Goal: Task Accomplishment & Management: Use online tool/utility

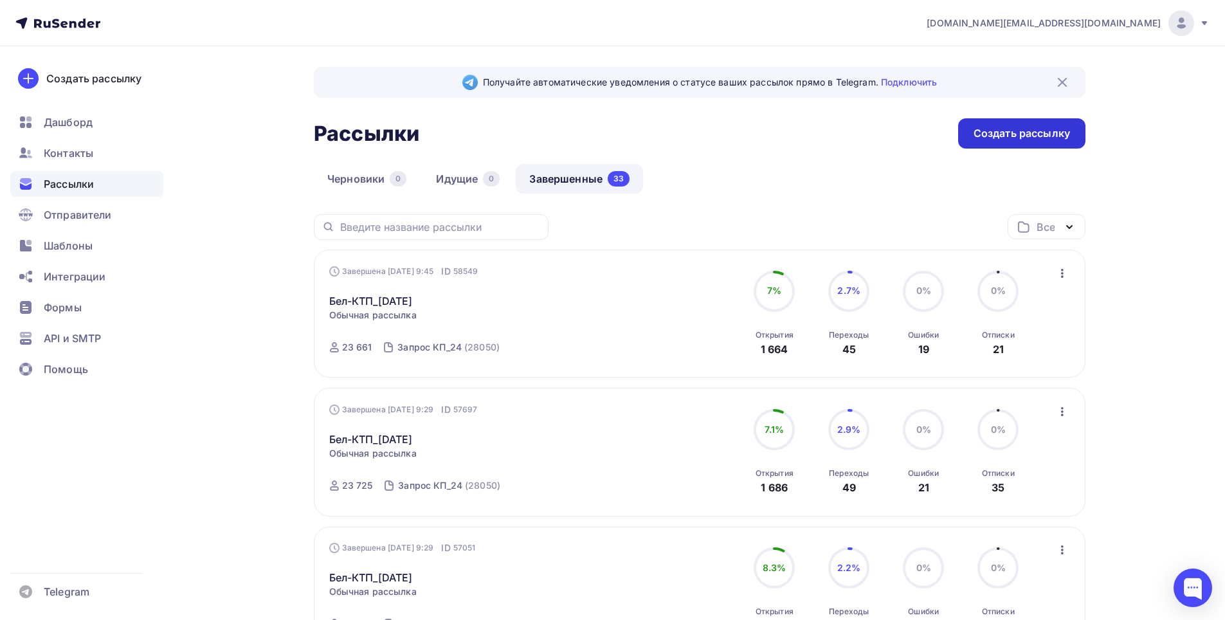
click at [1006, 134] on div "Создать рассылку" at bounding box center [1021, 133] width 96 height 15
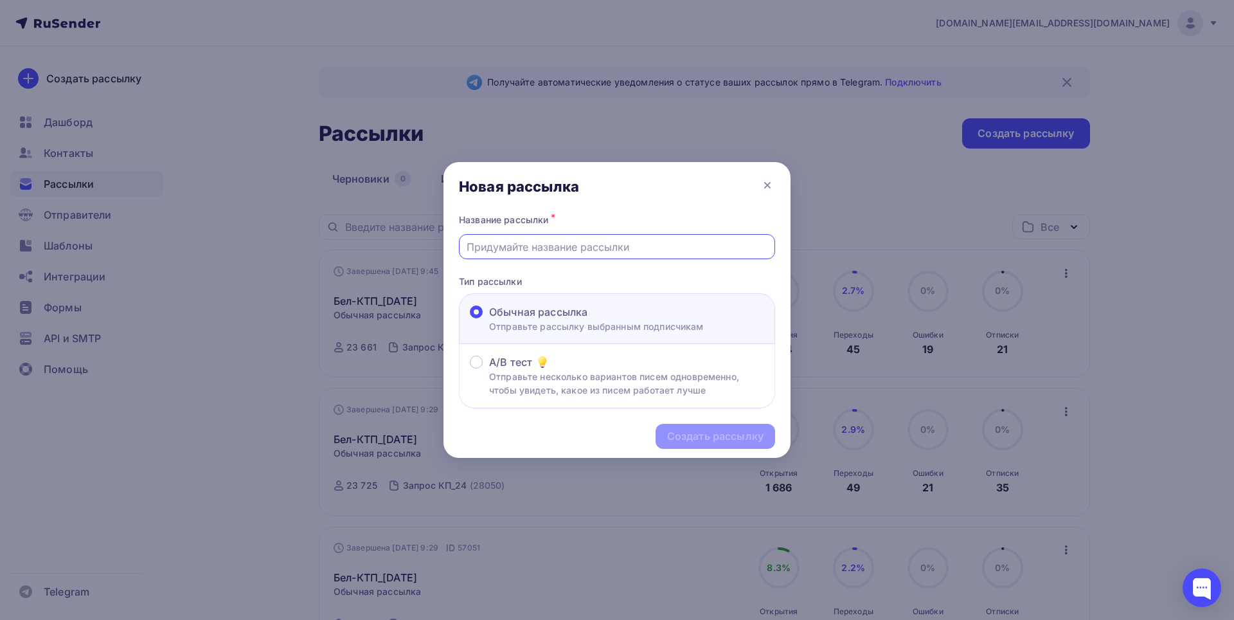
click at [545, 251] on input "text" at bounding box center [618, 246] width 302 height 15
drag, startPoint x: 517, startPoint y: 246, endPoint x: 525, endPoint y: 244, distance: 8.6
click at [525, 244] on input "Бел-КТП_[DATE]" at bounding box center [618, 246] width 302 height 15
type input "Бел-КТП_[DATE]"
click at [721, 438] on div "Создать рассылку" at bounding box center [715, 436] width 96 height 15
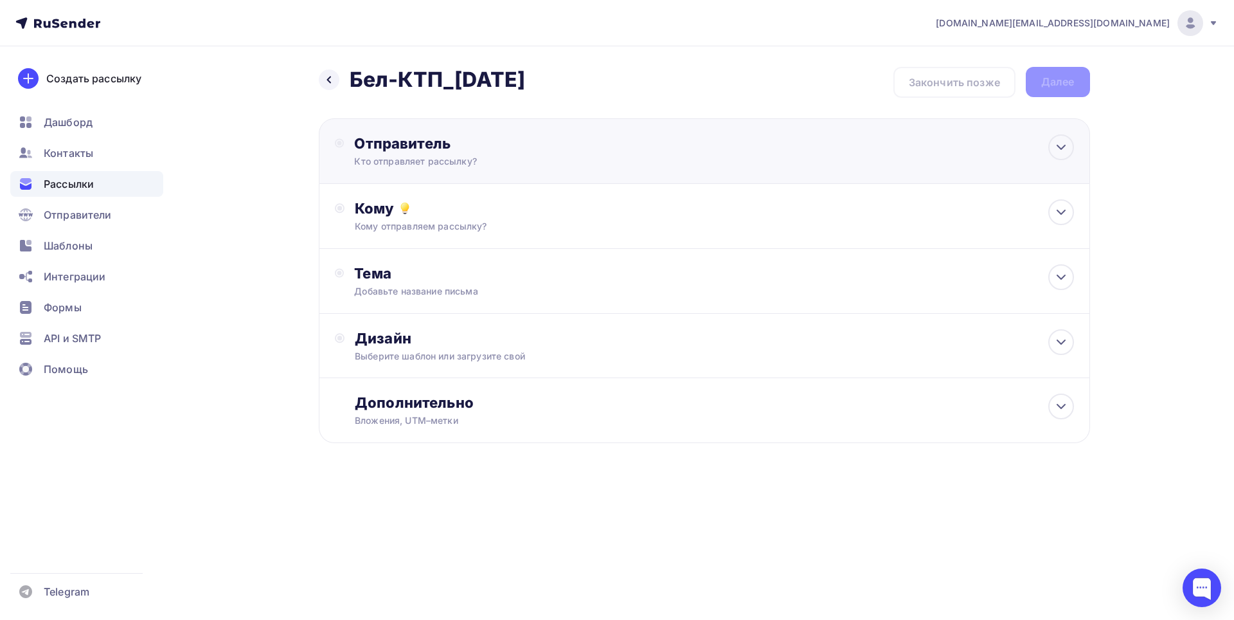
click at [451, 141] on div "Отправитель" at bounding box center [493, 143] width 278 height 18
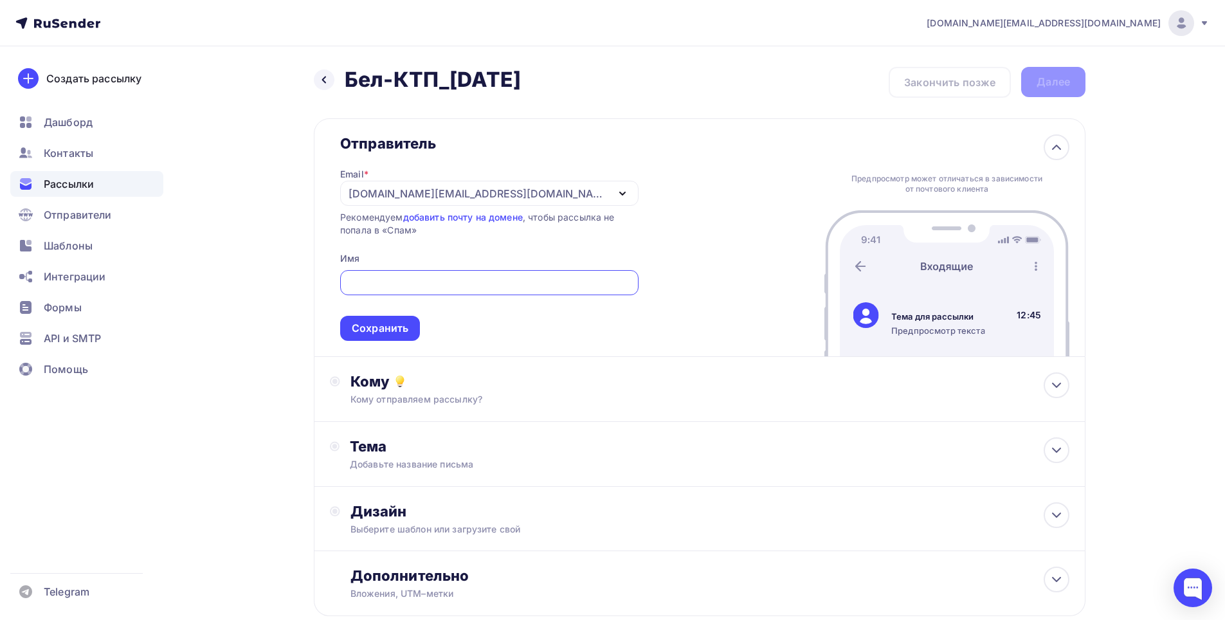
click at [403, 192] on div "[DOMAIN_NAME][EMAIL_ADDRESS][DOMAIN_NAME]" at bounding box center [477, 193] width 259 height 15
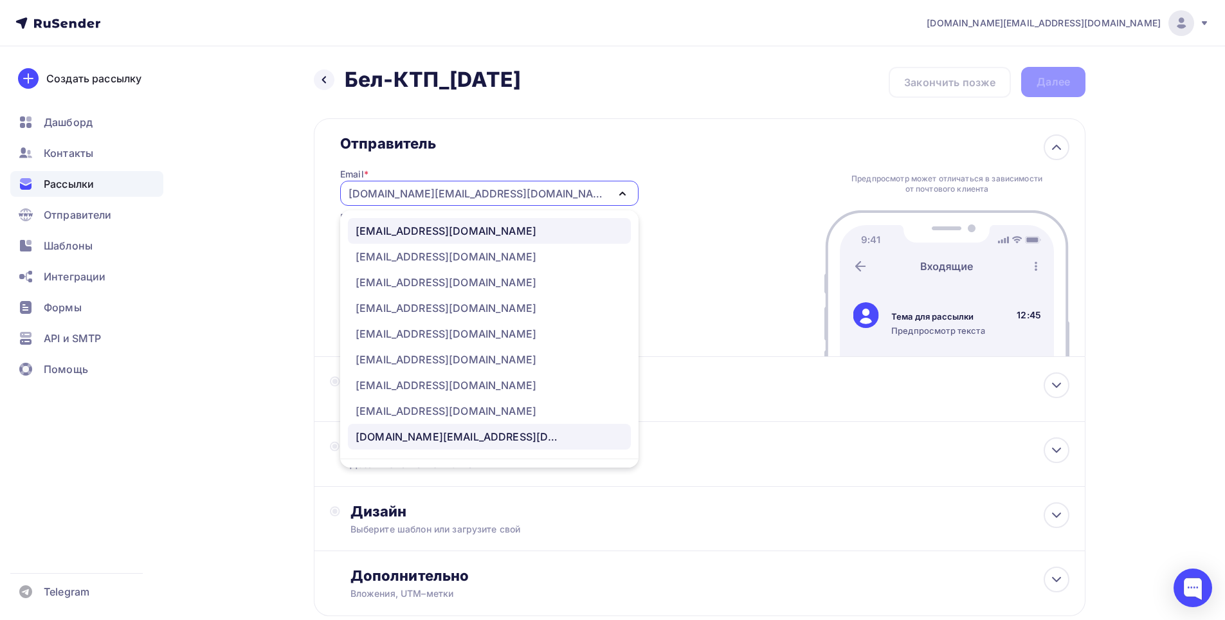
click at [401, 237] on div "[EMAIL_ADDRESS][DOMAIN_NAME]" at bounding box center [446, 230] width 181 height 15
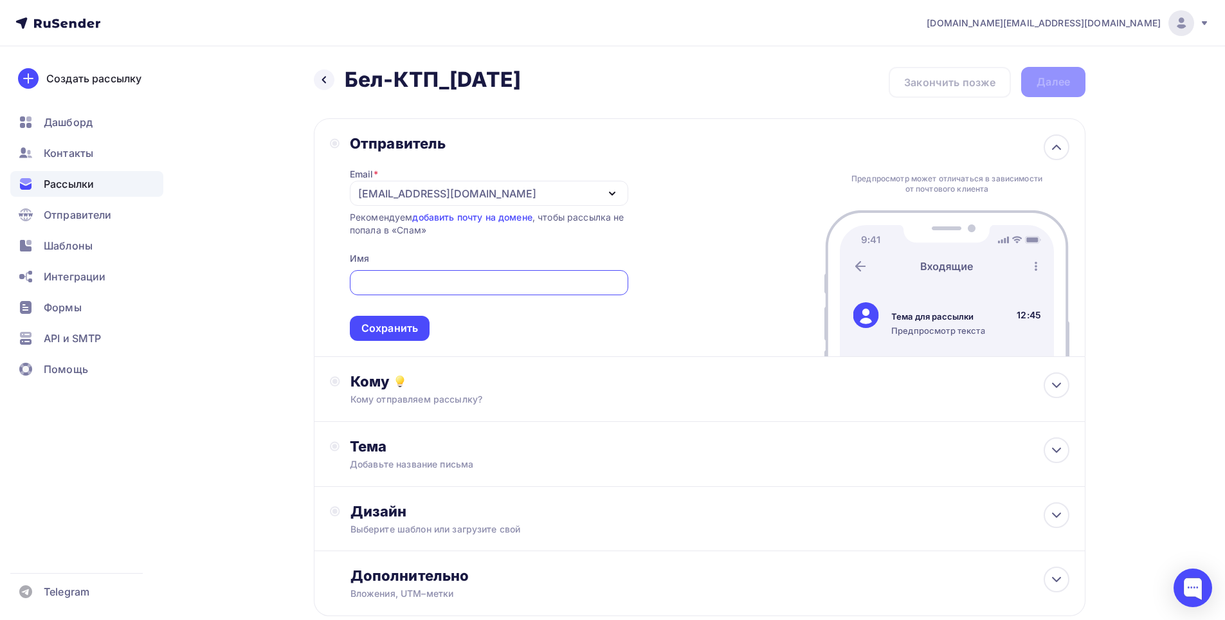
click at [399, 277] on input "text" at bounding box center [489, 282] width 264 height 15
type input "ООО "Бел-КТП""
click at [401, 332] on div "Сохранить" at bounding box center [389, 328] width 57 height 15
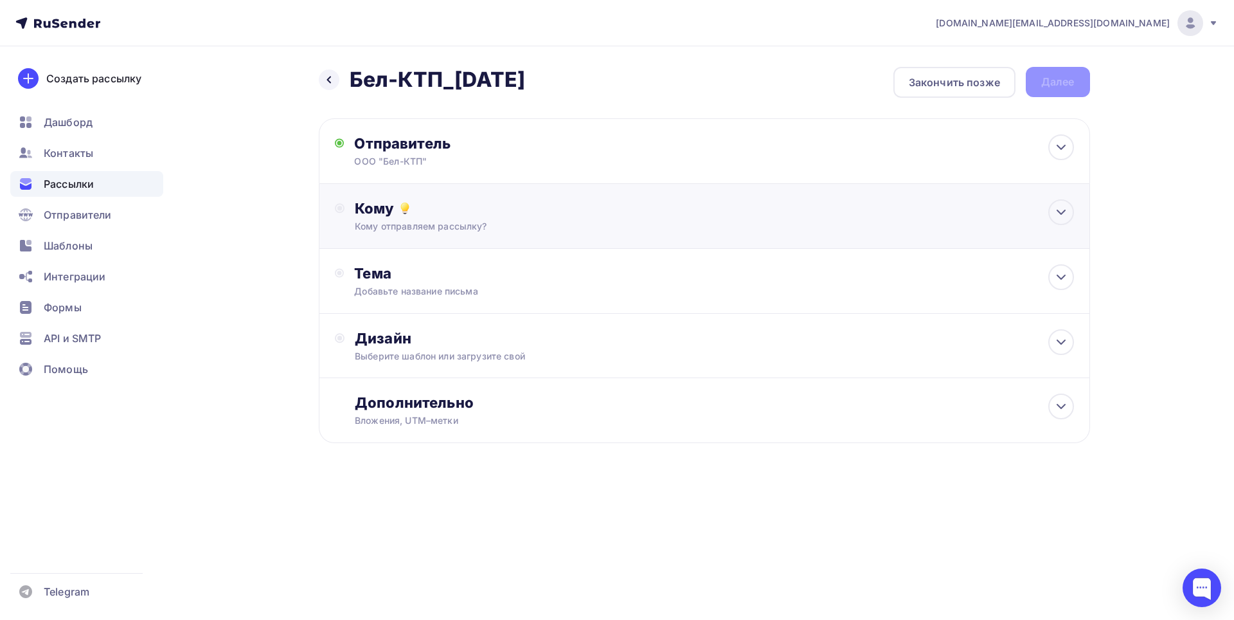
click at [383, 231] on div "Кому отправляем рассылку?" at bounding box center [678, 226] width 647 height 13
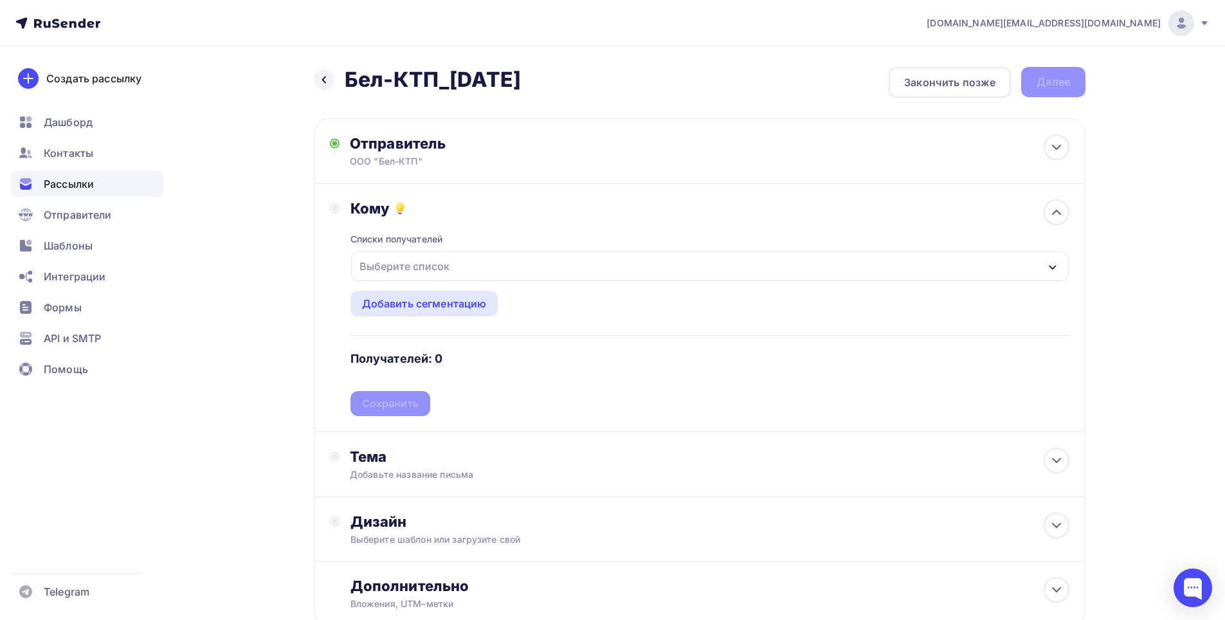
click at [382, 260] on div "Выберите список" at bounding box center [404, 266] width 100 height 23
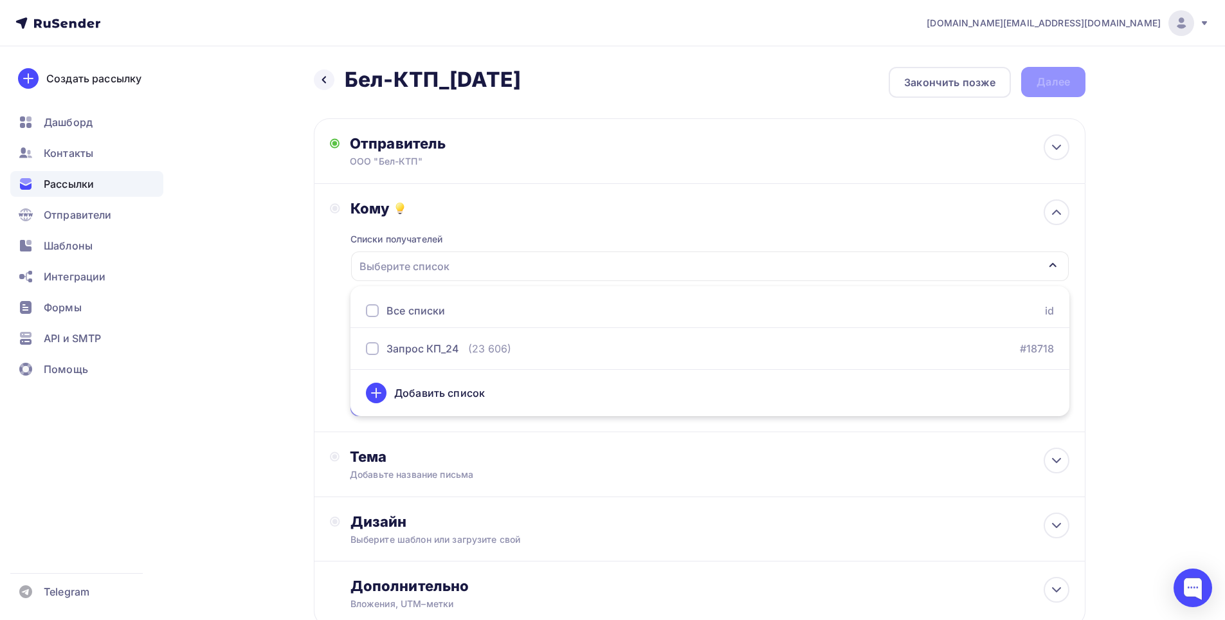
click at [373, 314] on div at bounding box center [372, 310] width 13 height 13
click at [255, 328] on div "Назад Бел-КТП_[DATE] Бел-КТП_[DATE] Закончить позже Далее Отправитель ООО "Бел-…" at bounding box center [613, 377] width 1054 height 663
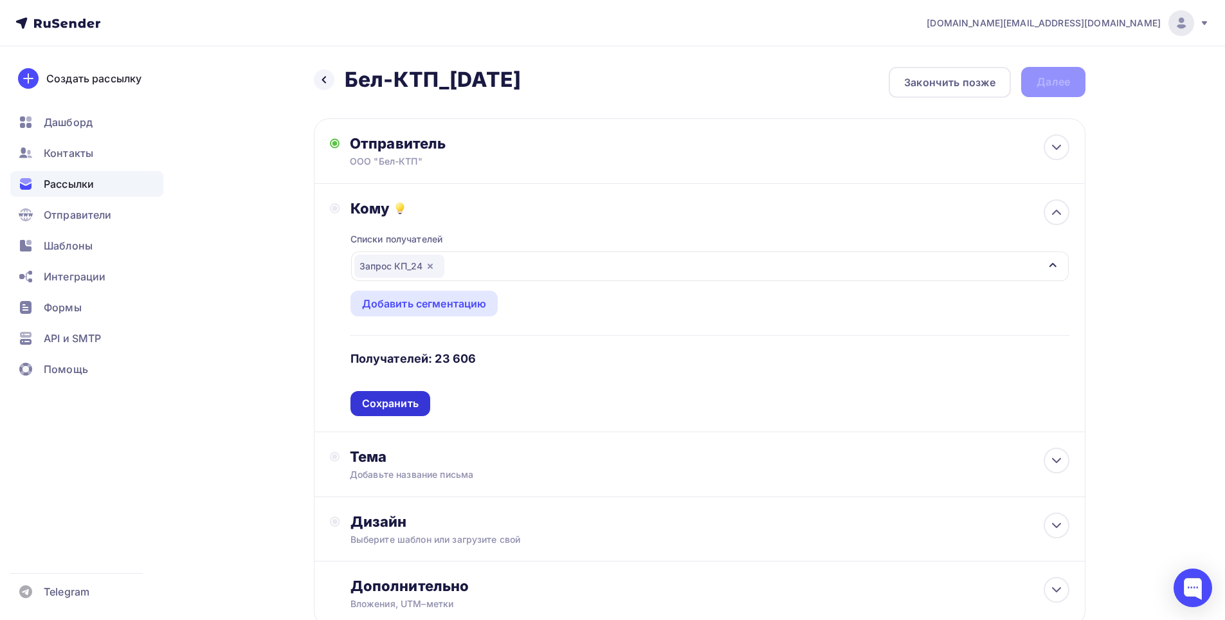
click at [392, 404] on div "Сохранить" at bounding box center [390, 403] width 57 height 15
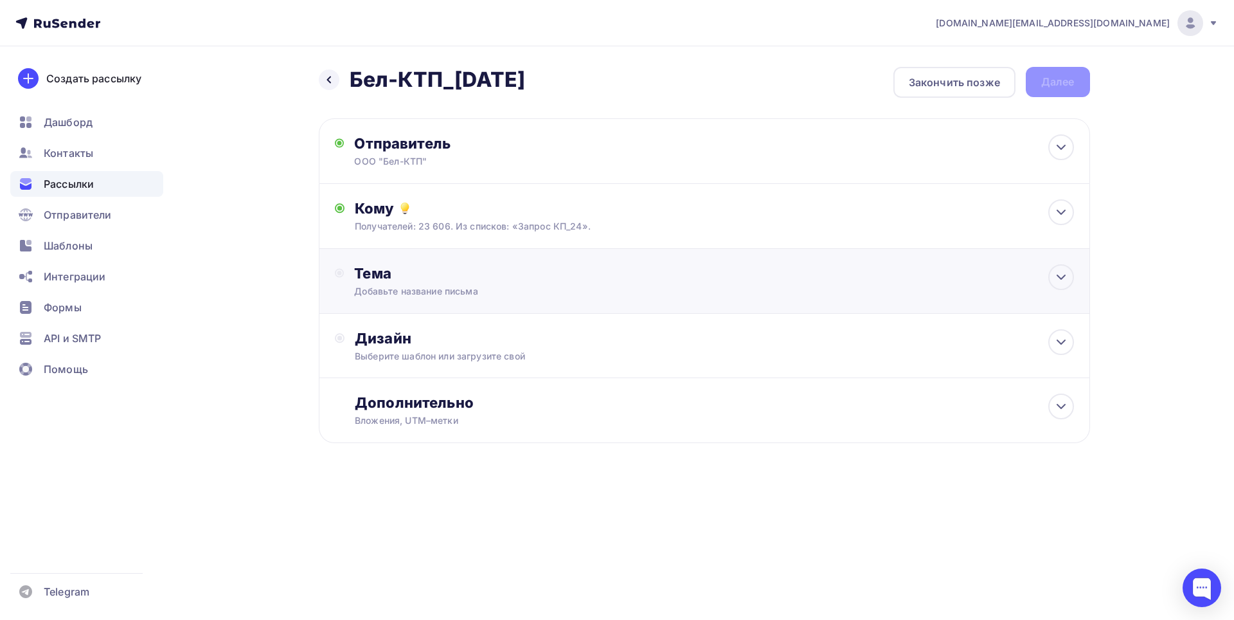
click at [421, 280] on div "Тема" at bounding box center [481, 273] width 254 height 18
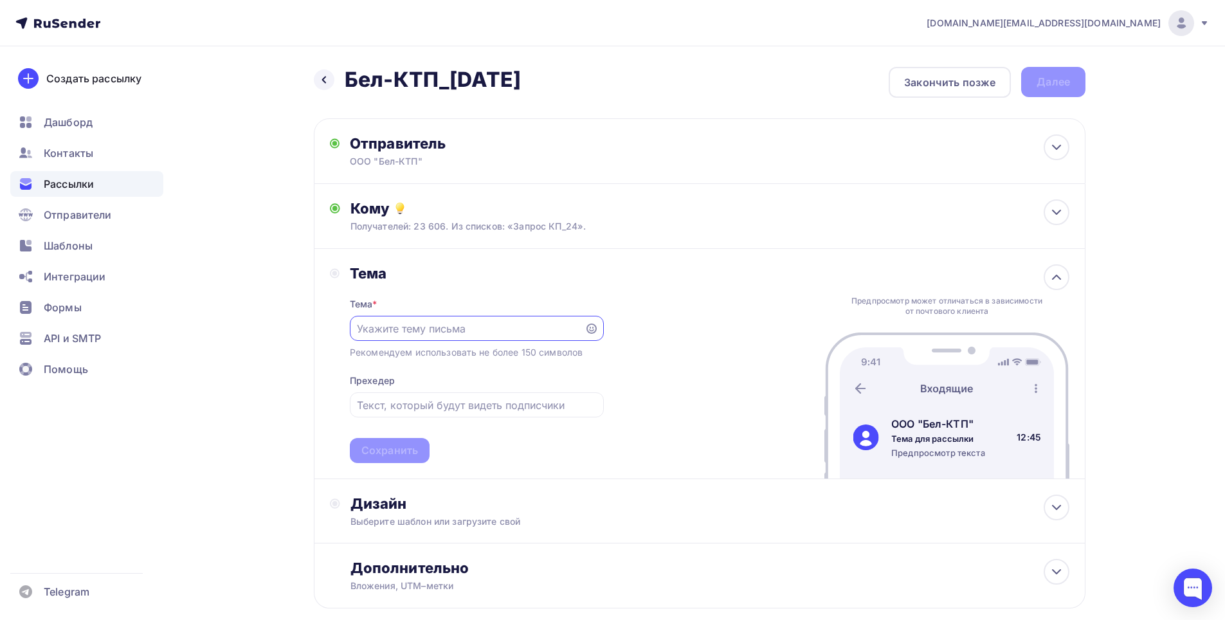
click at [434, 322] on input "text" at bounding box center [467, 328] width 220 height 15
paste input "Пример успешной установки трансформаторной подстанции: вызовы и решения"
drag, startPoint x: 482, startPoint y: 329, endPoint x: 595, endPoint y: 327, distance: 113.2
click at [595, 327] on div "Пример успешной установки трансформаторной подстанции: вызовы и решения" at bounding box center [477, 328] width 254 height 25
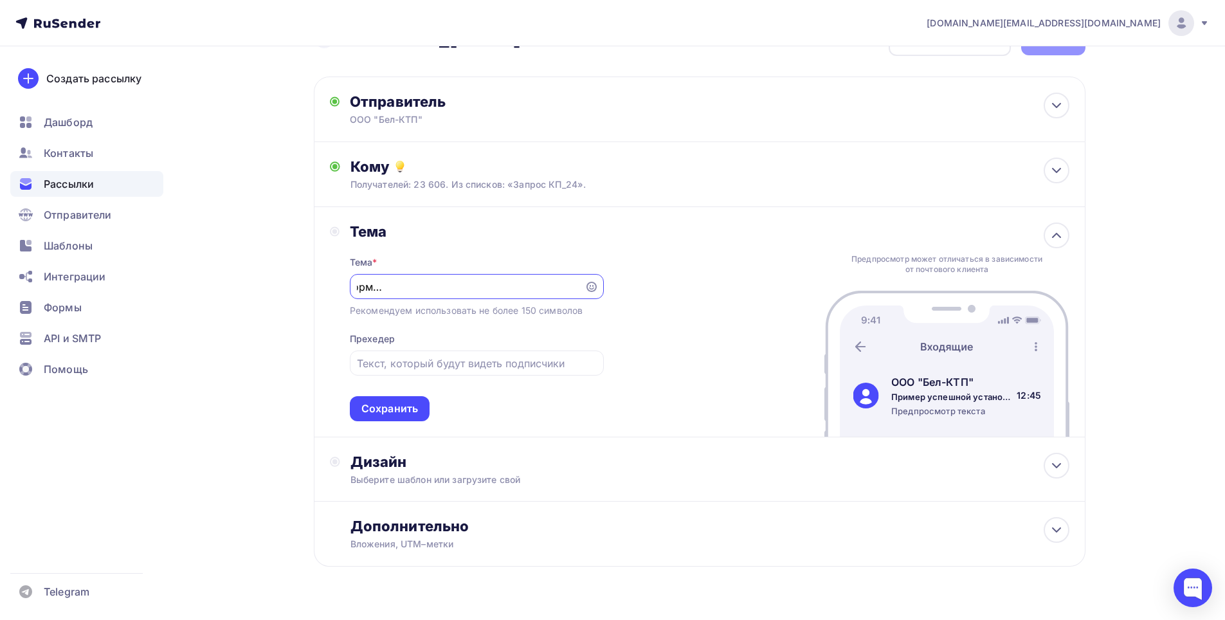
scroll to position [0, 0]
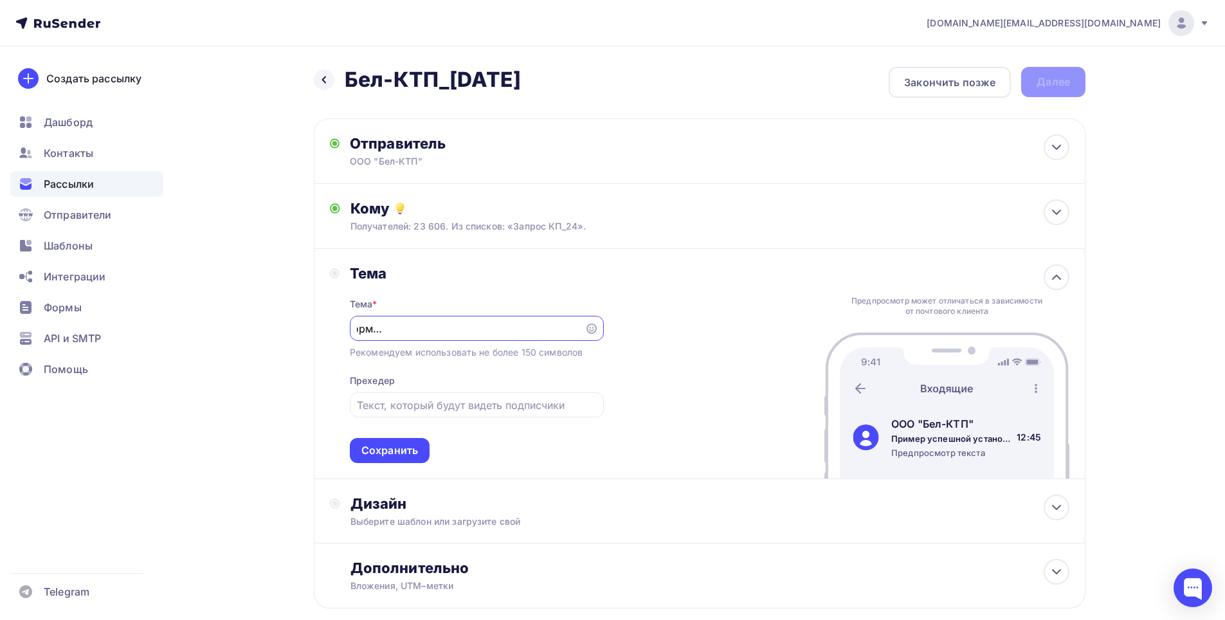
drag, startPoint x: 478, startPoint y: 327, endPoint x: 593, endPoint y: 329, distance: 115.7
click at [593, 329] on div "Пример успешной установки трансформаторной подстанции: вызовы и решения" at bounding box center [477, 328] width 254 height 25
type input "Пример успешной установки трансформаторной подстанции"
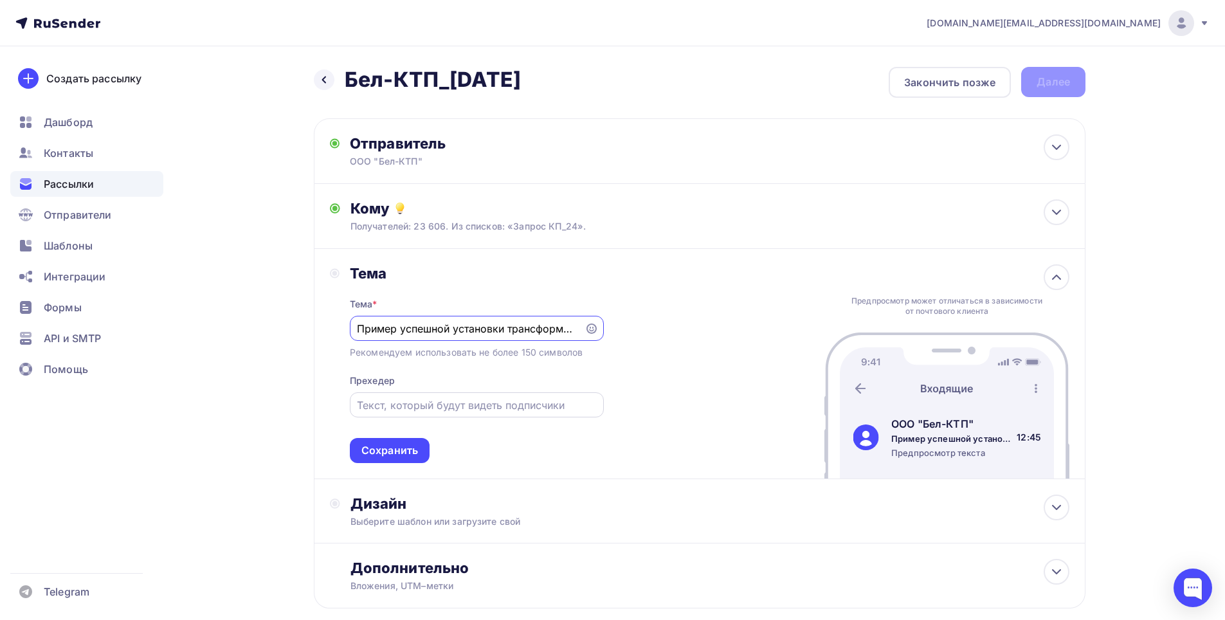
click at [473, 401] on input "text" at bounding box center [476, 404] width 239 height 15
paste input "вызовы и решения"
type input "вызовы и решения"
click at [703, 372] on div "Тема Тема * Пример успешной установки трансформаторной подстанции Рекомендуем и…" at bounding box center [699, 364] width 771 height 230
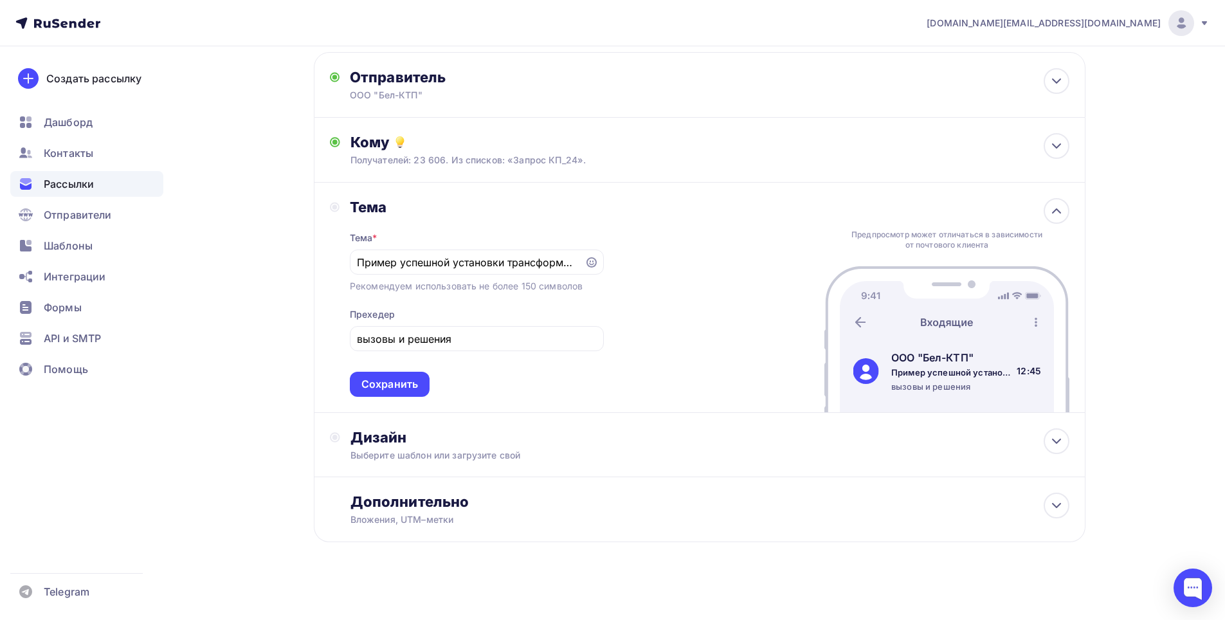
scroll to position [71, 0]
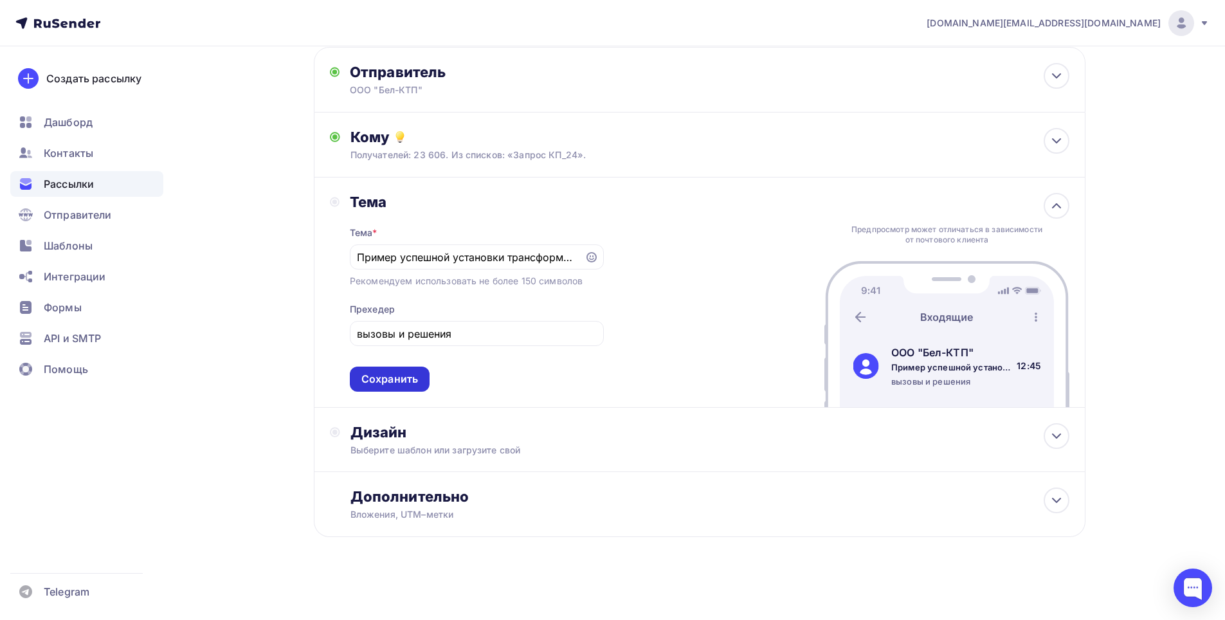
click at [390, 372] on div "Сохранить" at bounding box center [389, 379] width 57 height 15
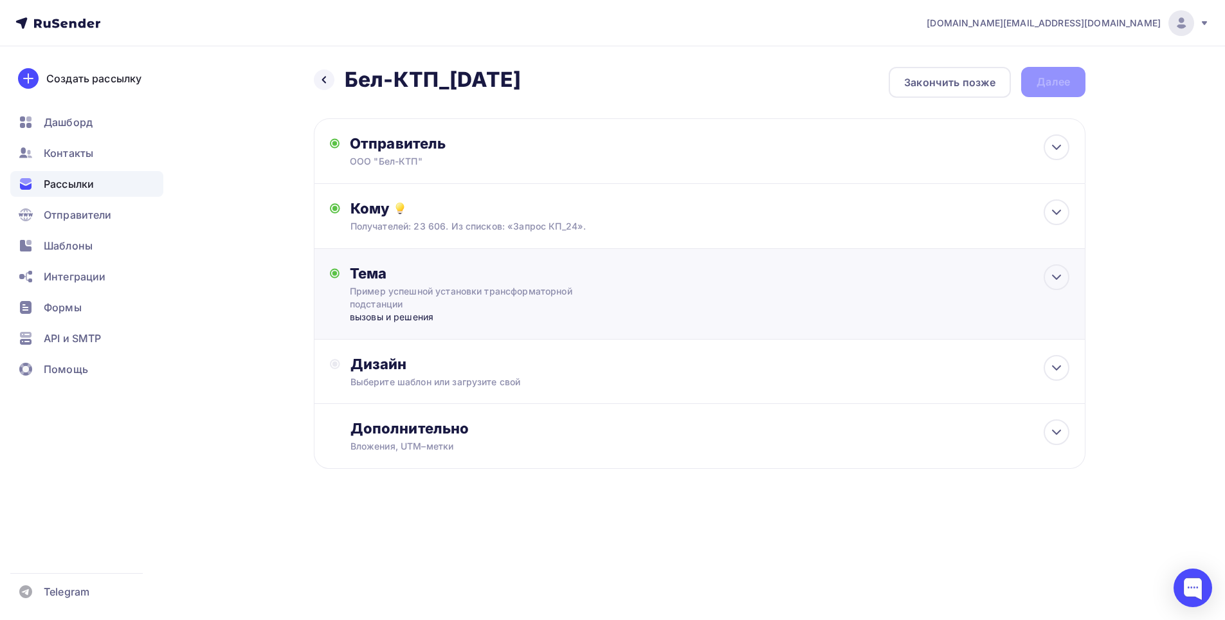
scroll to position [0, 0]
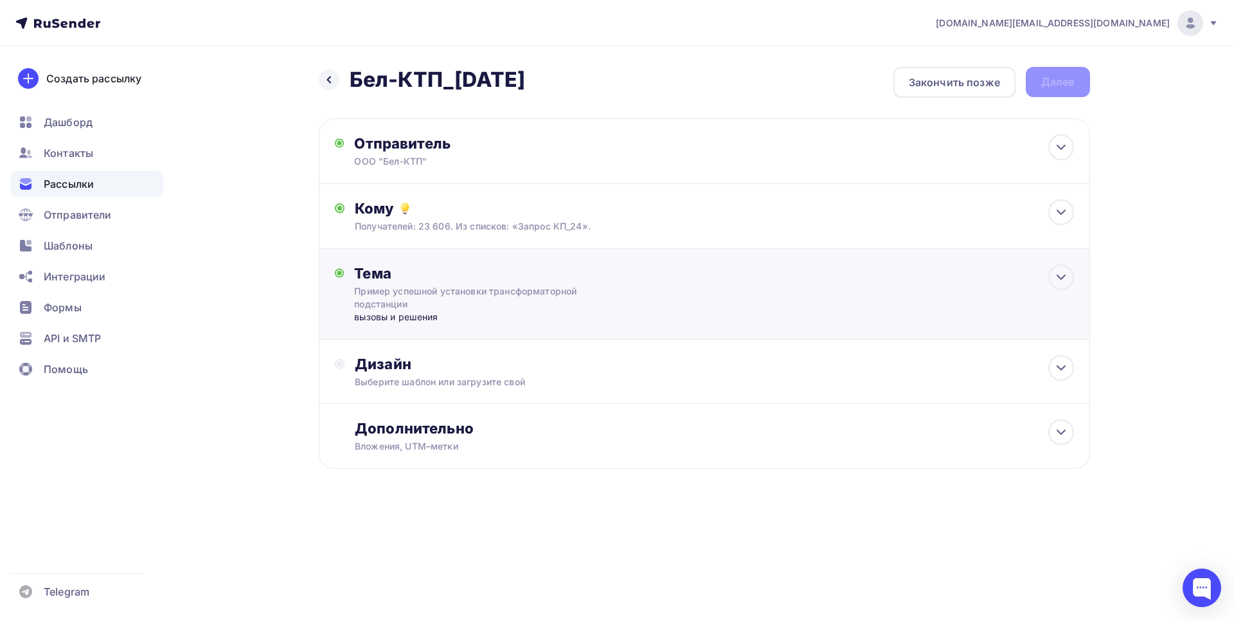
click at [390, 372] on div "Дизайн" at bounding box center [714, 364] width 719 height 18
click at [393, 418] on div "Выбрать шаблон" at bounding box center [410, 416] width 89 height 15
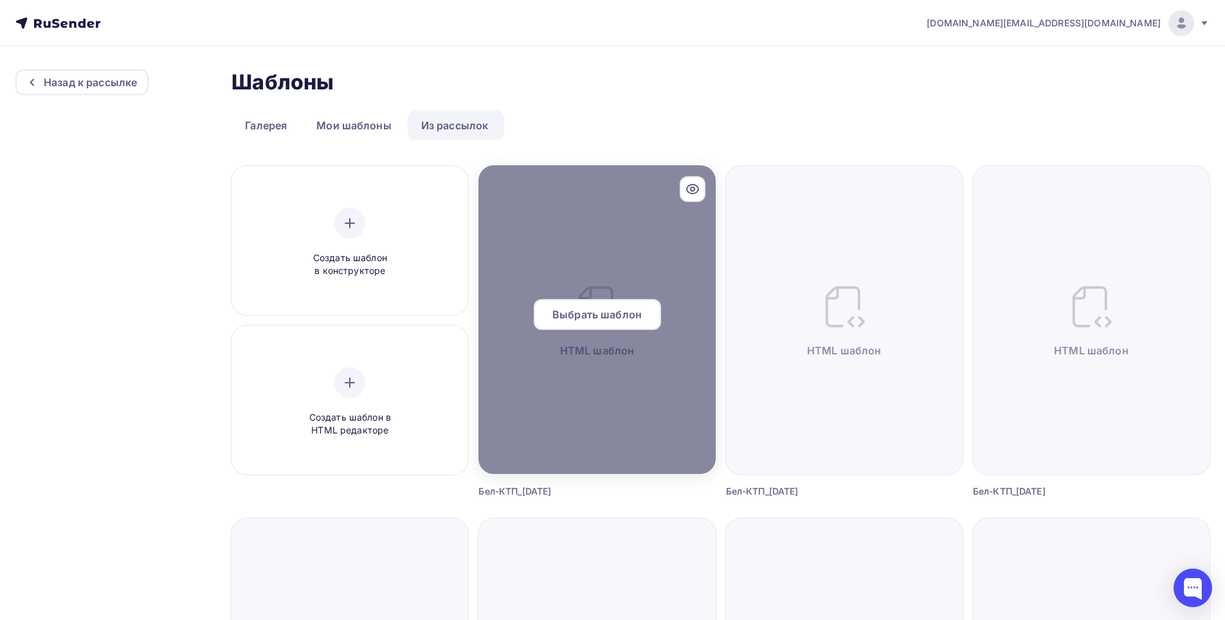
click at [598, 325] on div "Выбрать шаблон" at bounding box center [597, 314] width 127 height 31
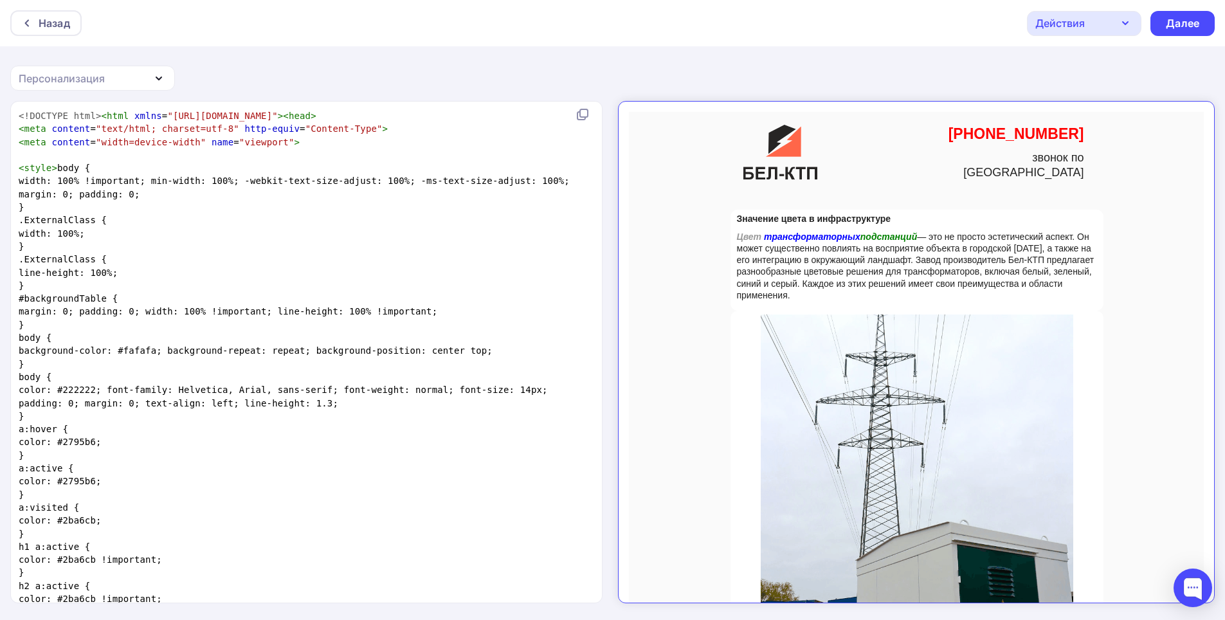
click at [312, 285] on pre "}" at bounding box center [303, 285] width 575 height 13
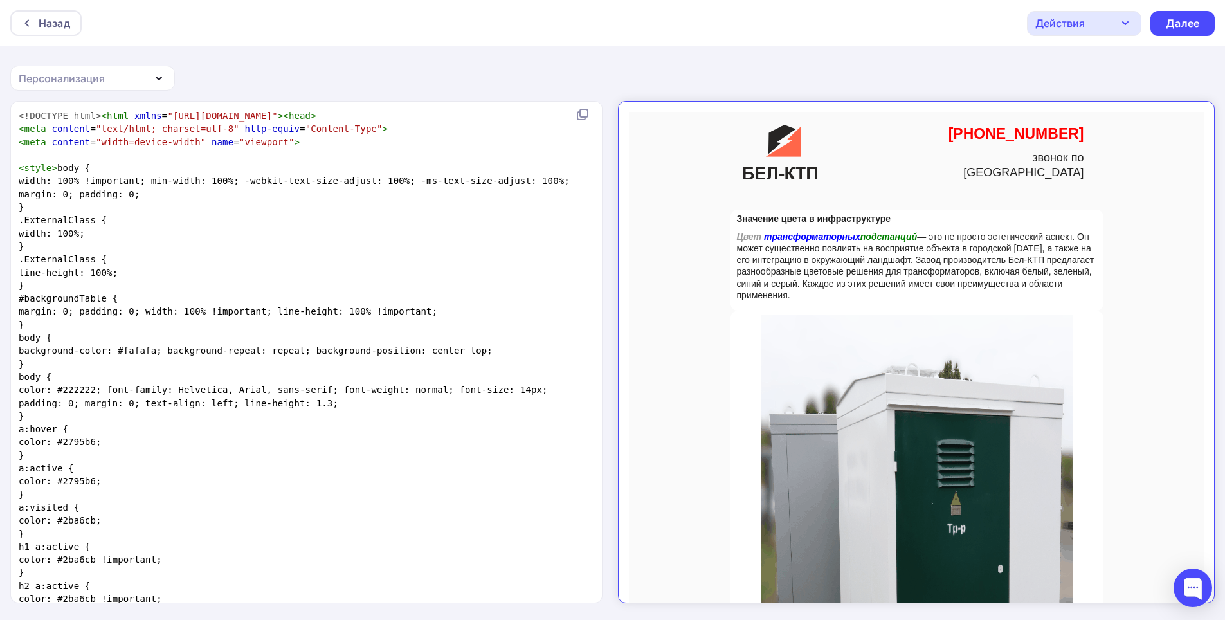
scroll to position [5, 0]
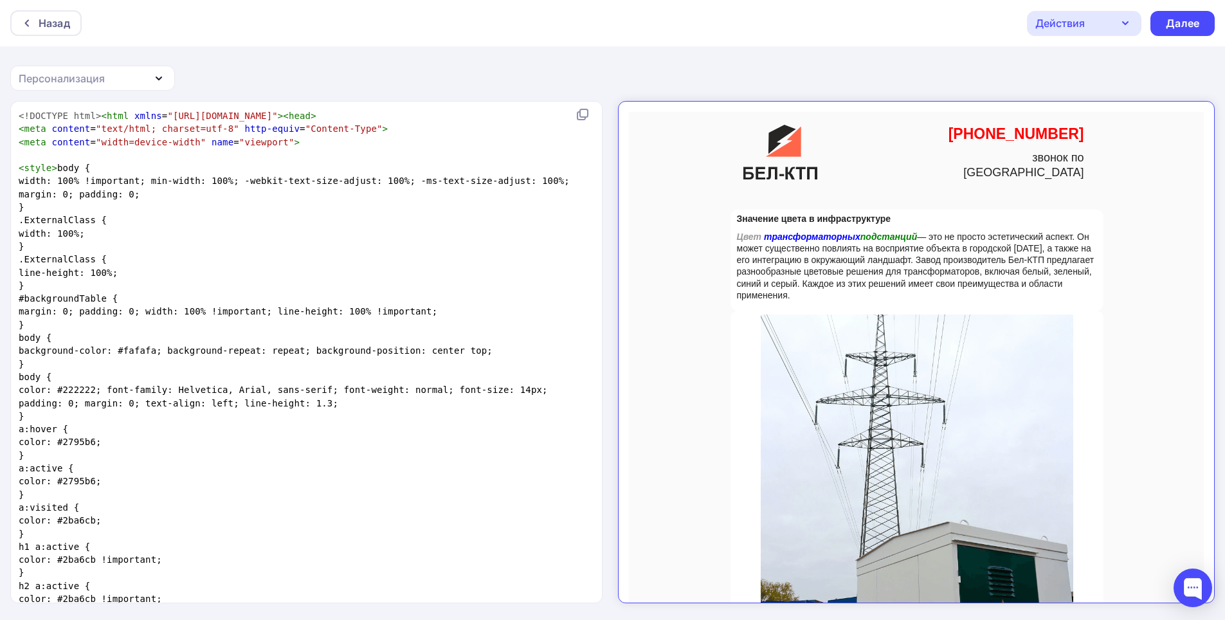
type textarea "<!DOCTYPE html><html xmlns="[URL][DOMAIN_NAME]"><head> <meta content="text/html…"
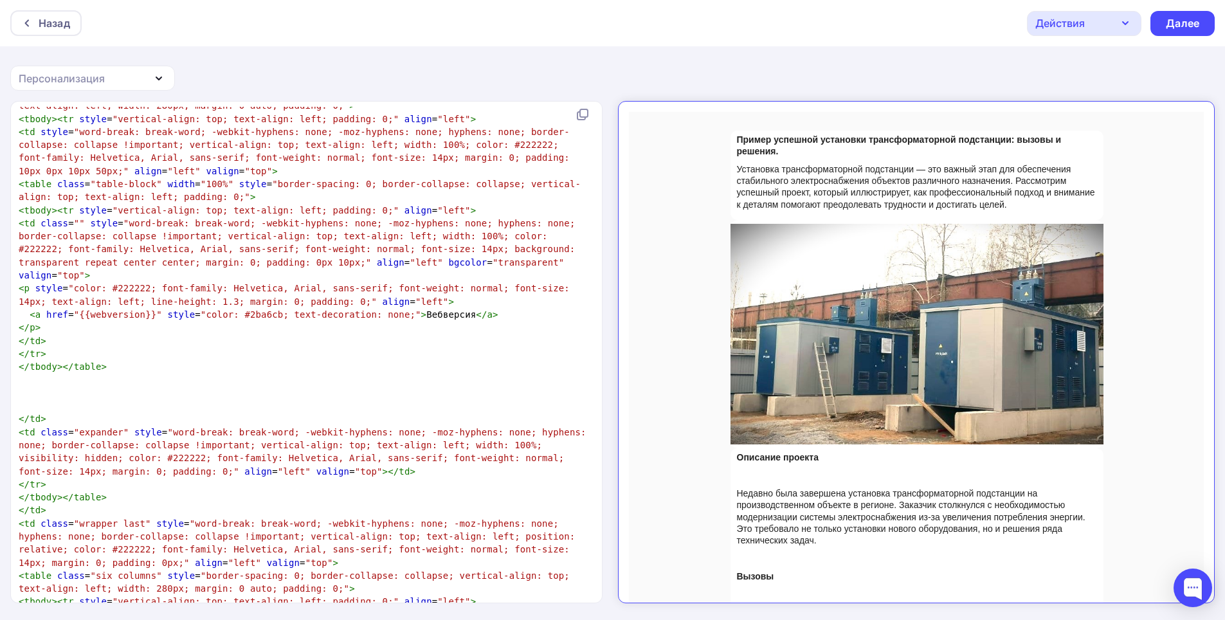
scroll to position [0, 0]
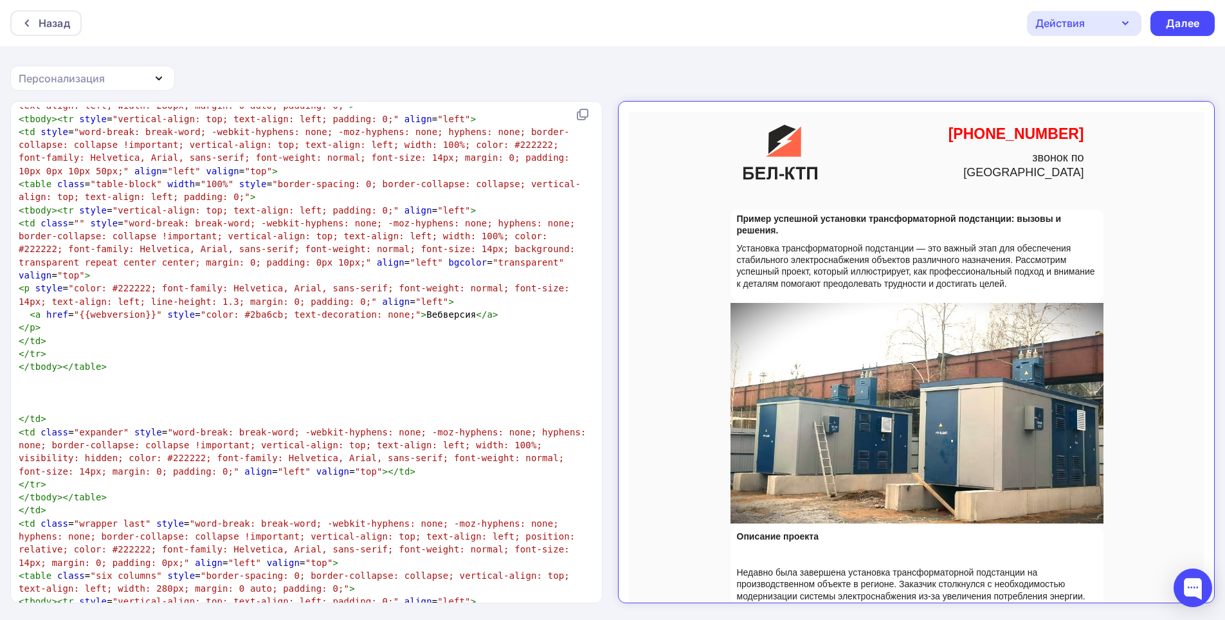
click at [1112, 24] on div "Действия" at bounding box center [1084, 23] width 114 height 25
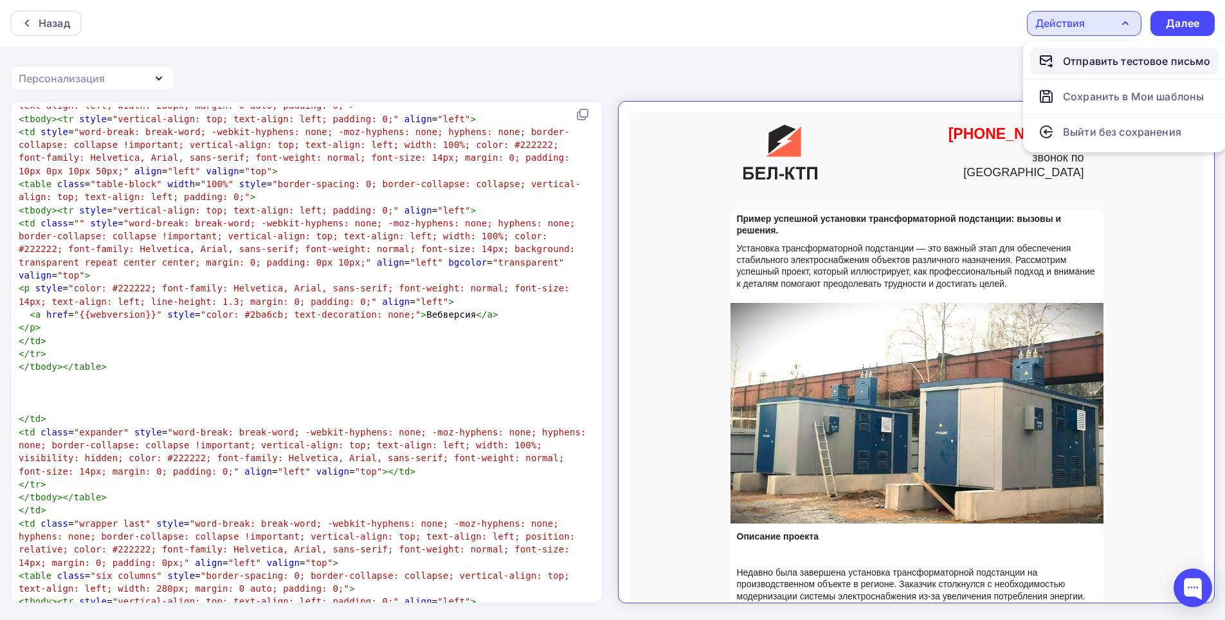
click at [1102, 62] on div "Отправить тестовое письмо" at bounding box center [1137, 60] width 148 height 15
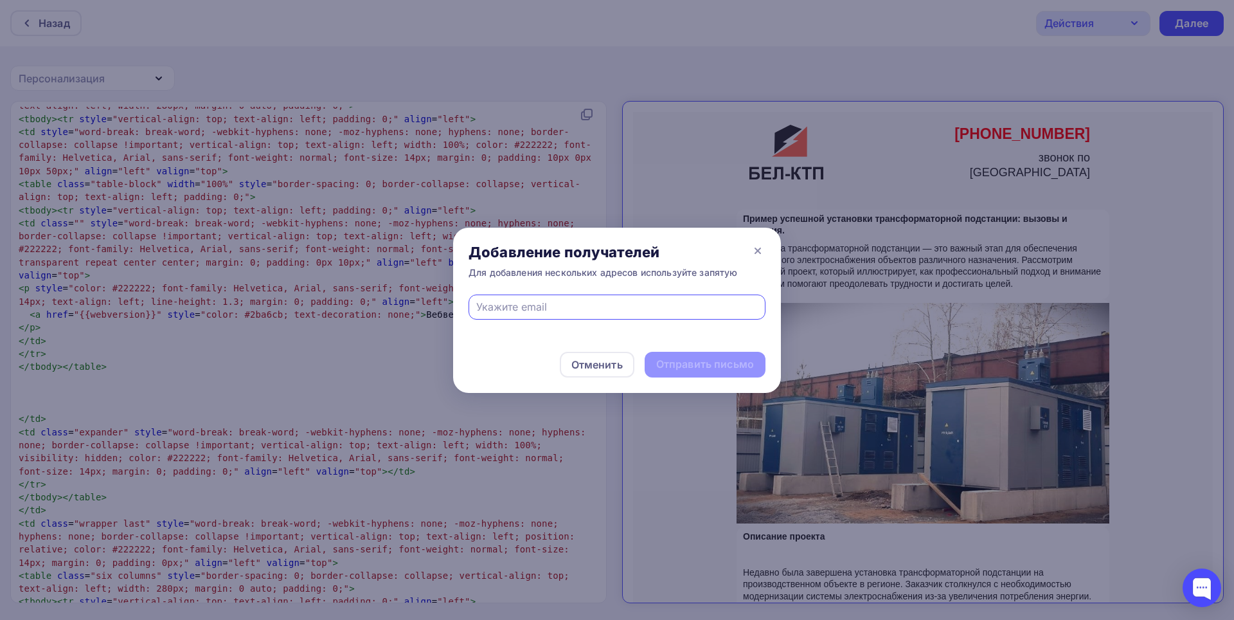
type input "[EMAIL_ADDRESS][DOMAIN_NAME]"
click at [727, 358] on div "Отправить письмо" at bounding box center [705, 364] width 98 height 15
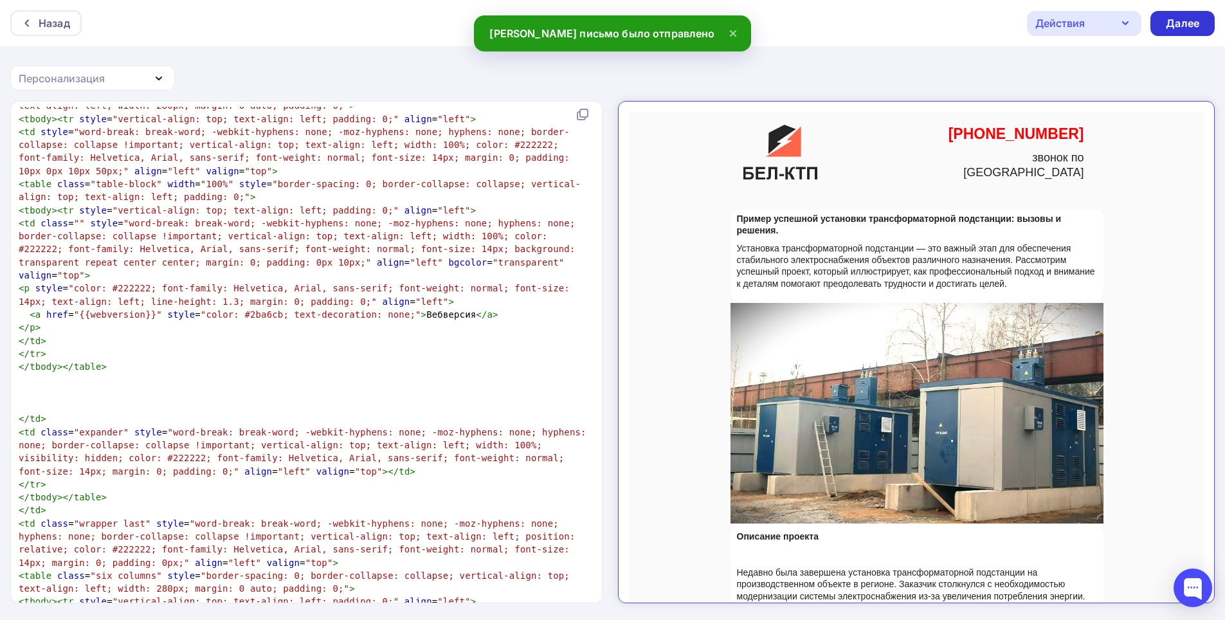
click at [1177, 28] on div "Далее" at bounding box center [1182, 23] width 33 height 15
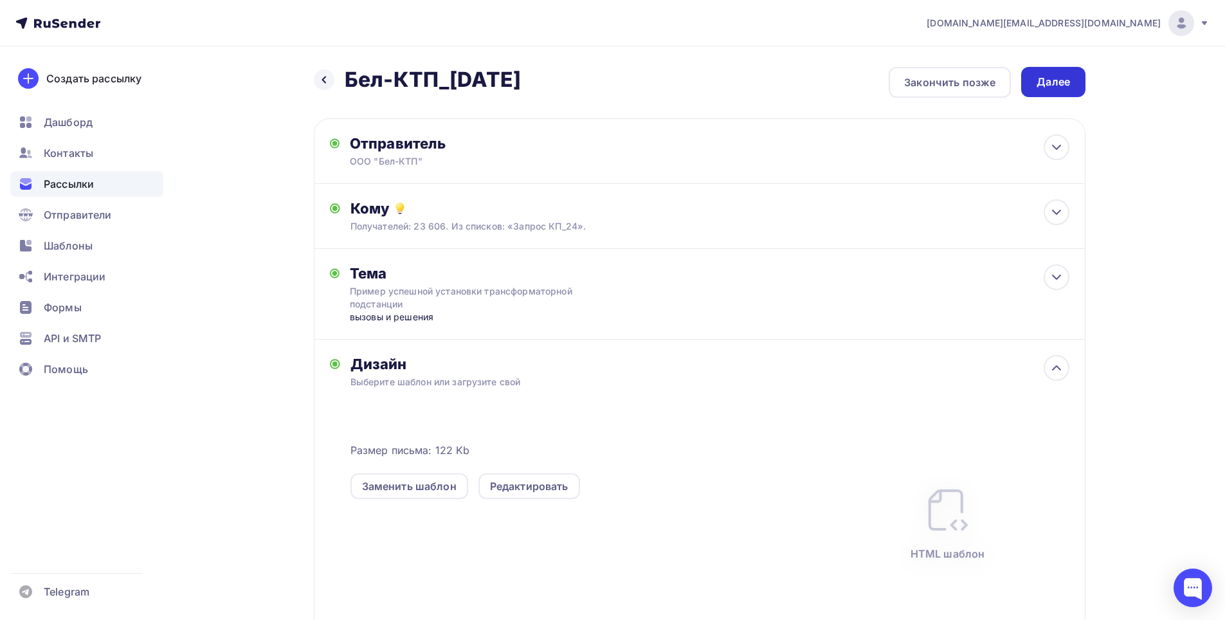
click at [1079, 77] on div "Далее" at bounding box center [1053, 82] width 64 height 30
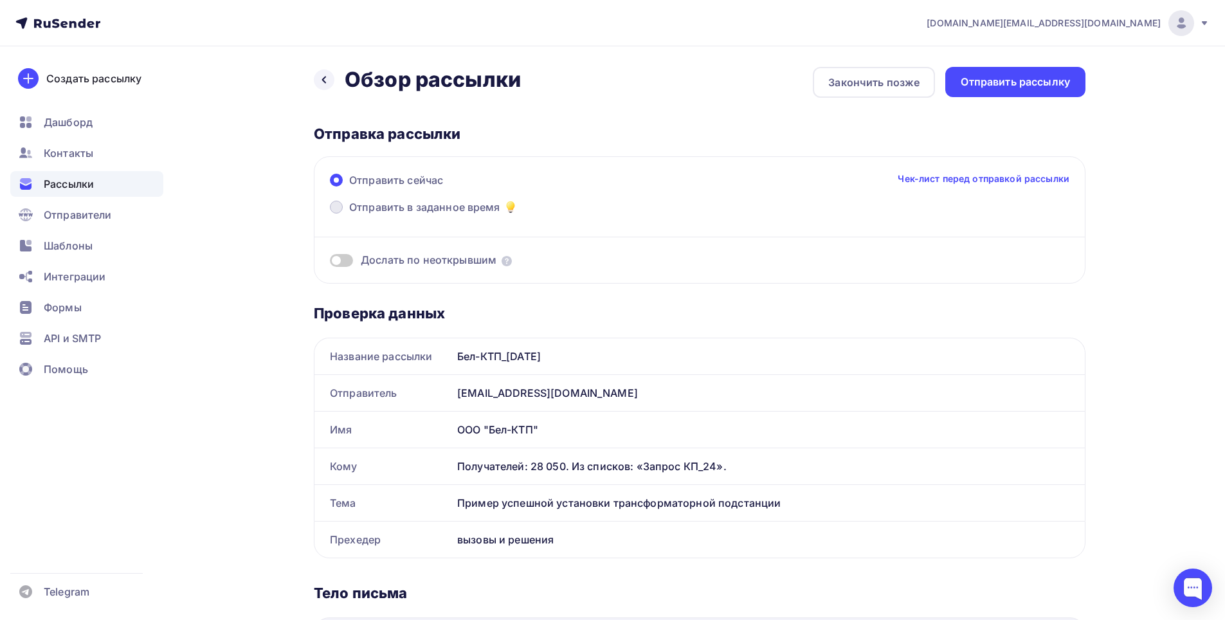
click at [363, 208] on span "Отправить в заданное время" at bounding box center [424, 206] width 151 height 15
click at [349, 215] on input "Отправить в заданное время" at bounding box center [349, 215] width 0 height 0
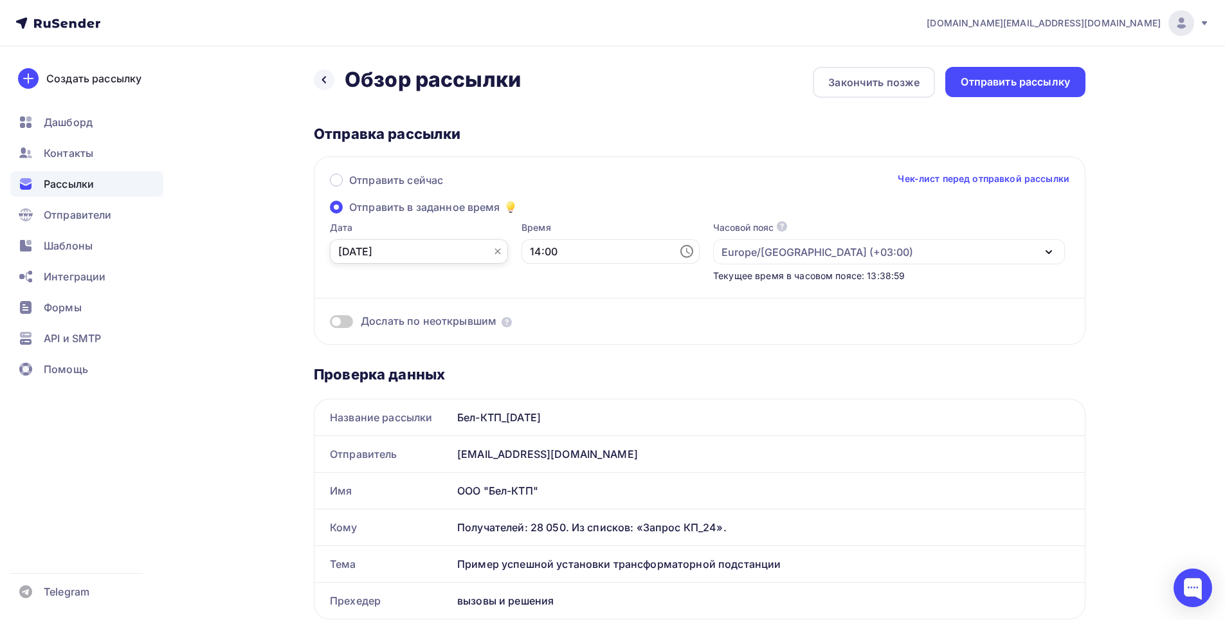
click at [448, 248] on input "[DATE]" at bounding box center [419, 251] width 178 height 24
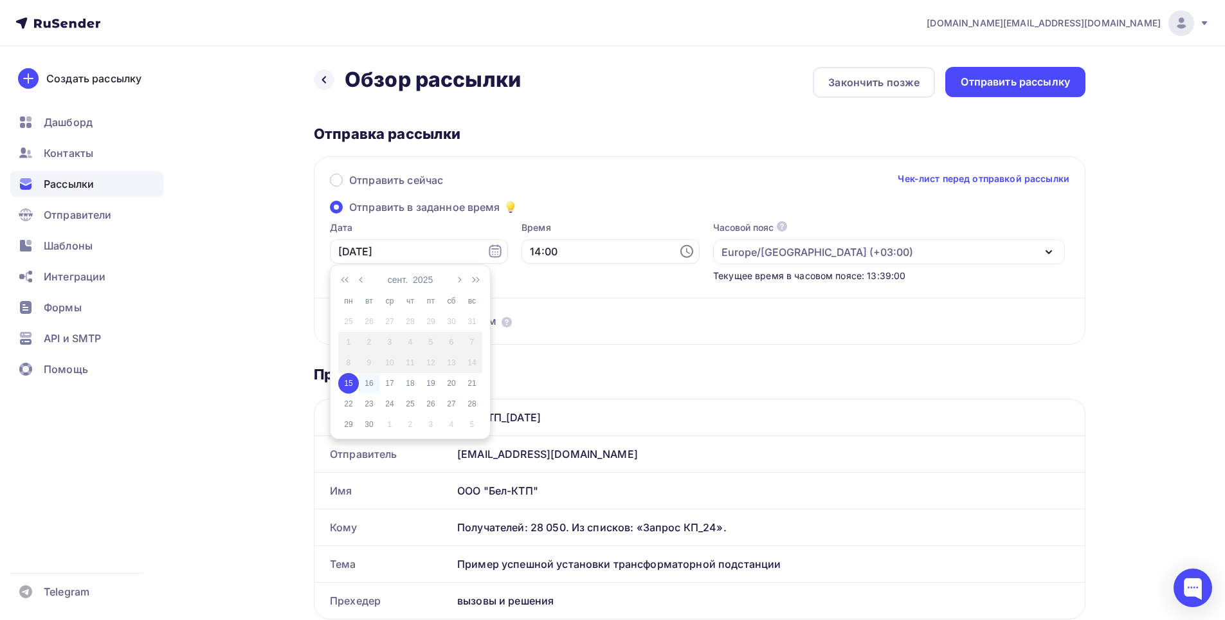
click at [374, 383] on div "16" at bounding box center [369, 383] width 21 height 12
type input "[DATE]"
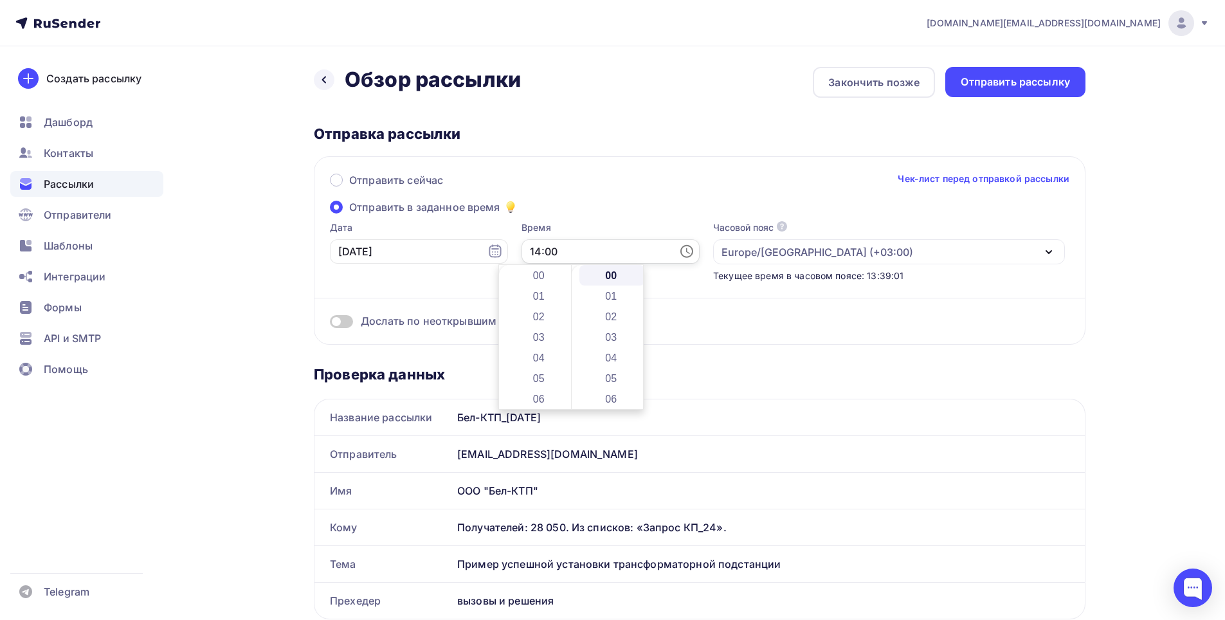
click at [545, 251] on input "14:00" at bounding box center [610, 251] width 178 height 24
click at [539, 329] on li "09" at bounding box center [540, 331] width 66 height 21
click at [616, 323] on li "15" at bounding box center [612, 326] width 66 height 21
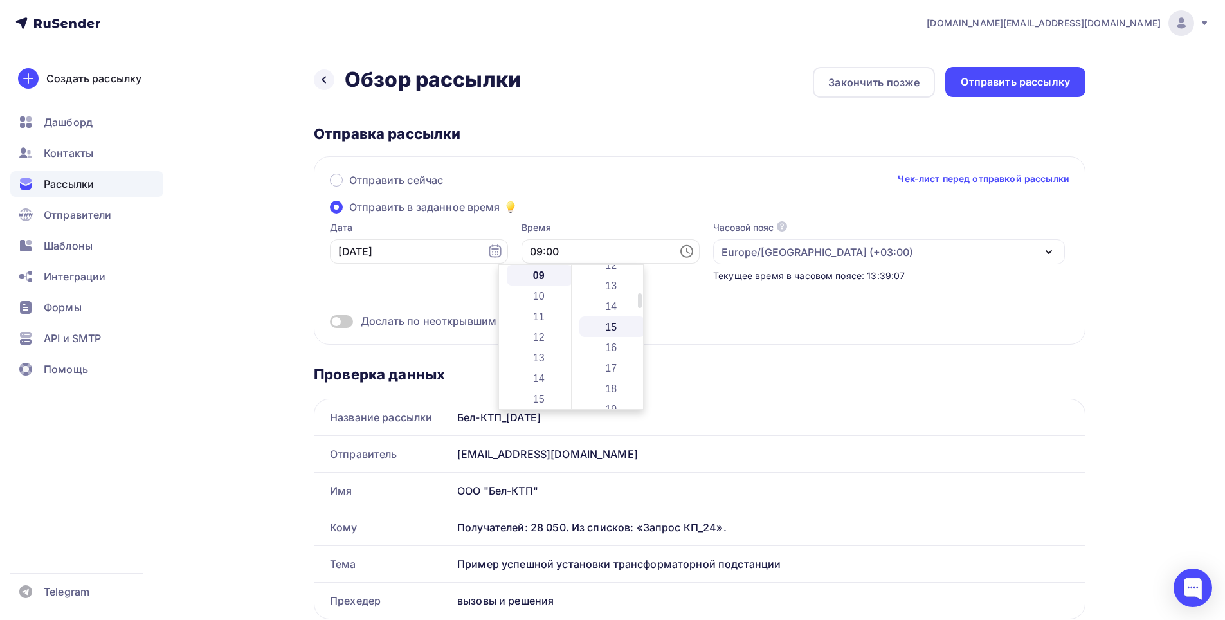
type input "09:15"
click at [728, 175] on div "Отправить сейчас Чек-лист перед отправкой рассылки" at bounding box center [699, 185] width 739 height 27
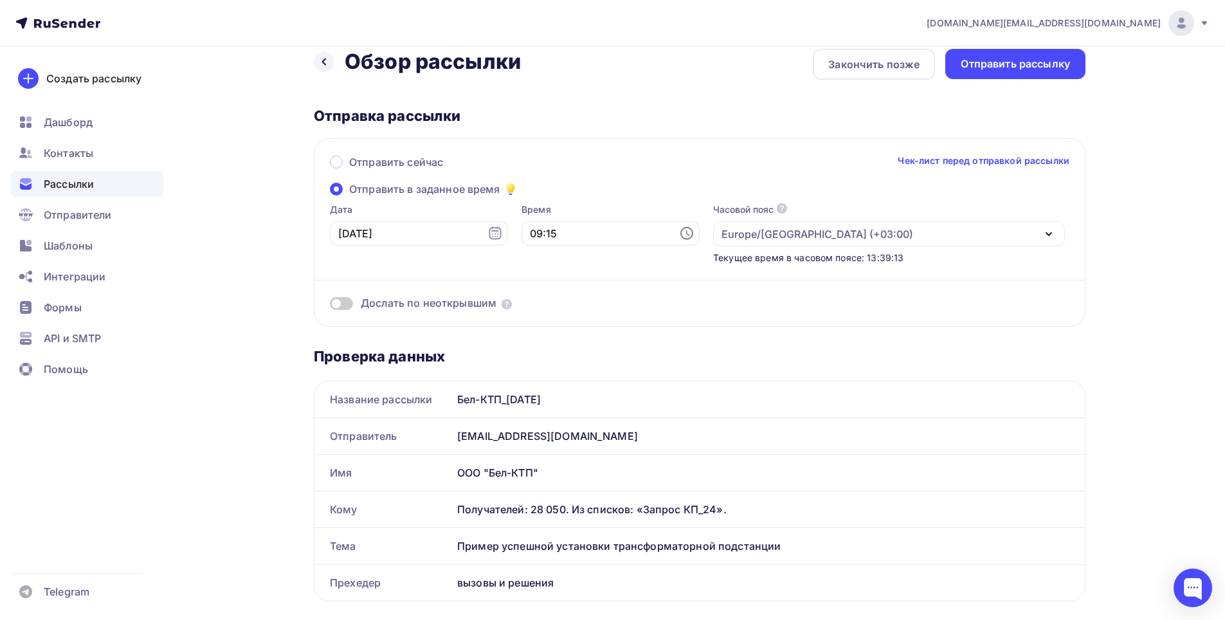
scroll to position [0, 0]
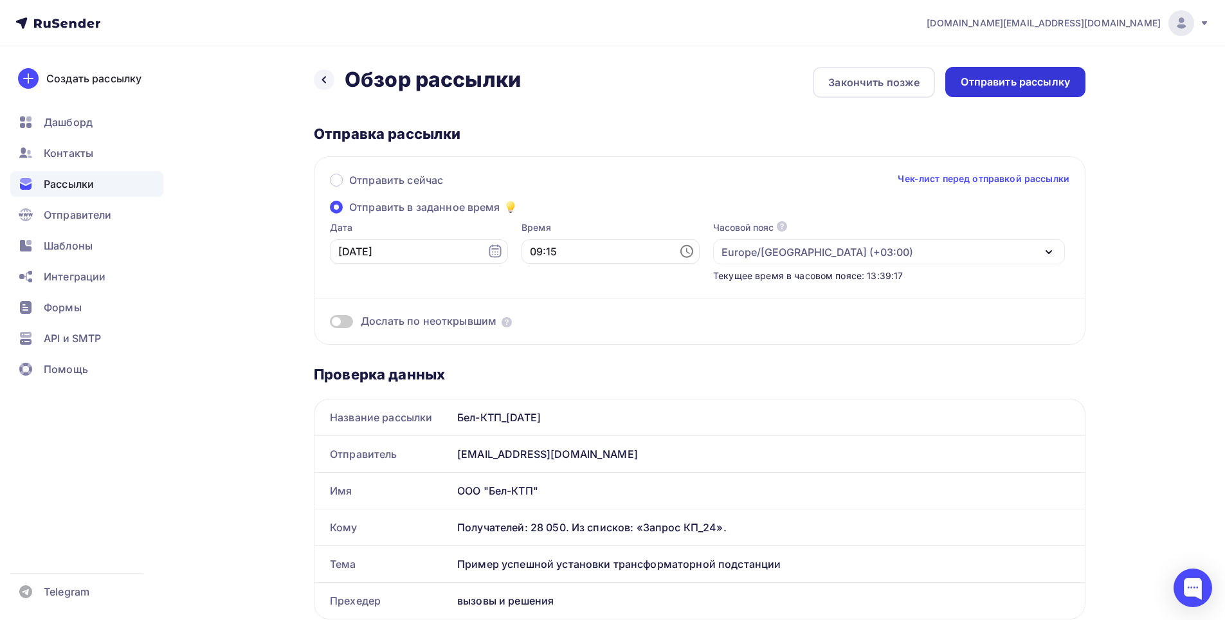
click at [1001, 88] on div "Отправить рассылку" at bounding box center [1015, 82] width 109 height 15
